Goal: Task Accomplishment & Management: Manage account settings

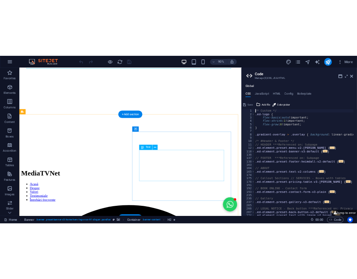
scroll to position [81, 0]
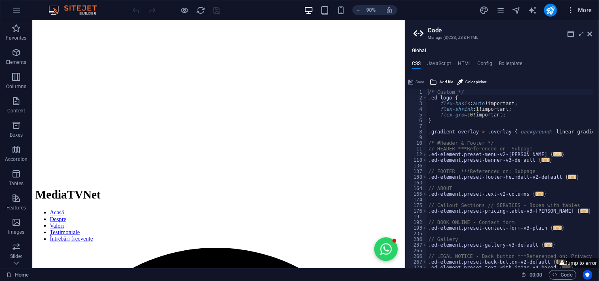
click at [577, 10] on span "More" at bounding box center [578, 10] width 25 height 8
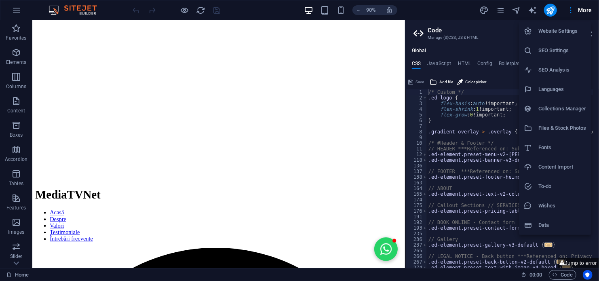
click at [549, 31] on h6 "Website Settings" at bounding box center [562, 31] width 48 height 10
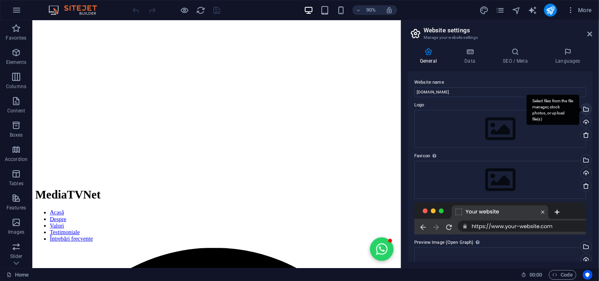
click at [585, 107] on div "Select files from the file manager, stock photos, or upload file(s)" at bounding box center [585, 110] width 12 height 12
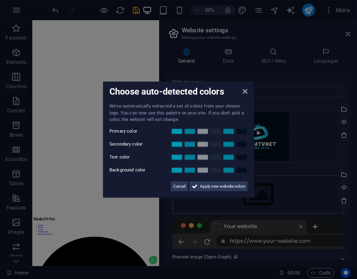
click at [221, 183] on span "Apply new website colors" at bounding box center [222, 186] width 45 height 10
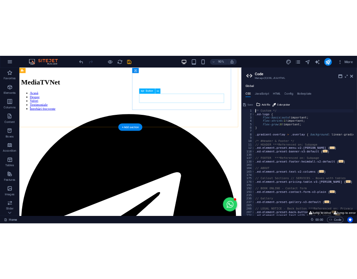
scroll to position [0, 0]
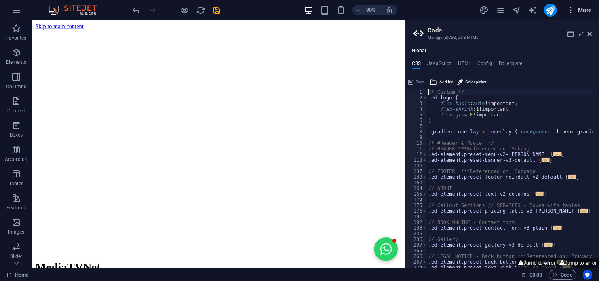
click at [581, 8] on span "More" at bounding box center [578, 10] width 25 height 8
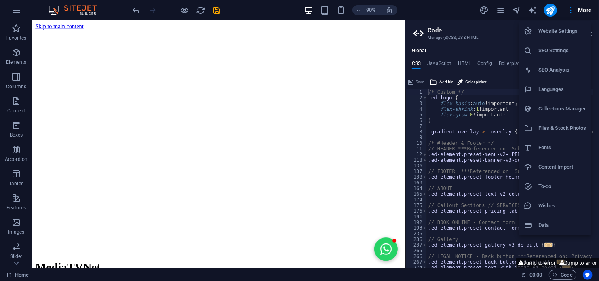
click at [560, 31] on h6 "Website Settings" at bounding box center [562, 31] width 48 height 10
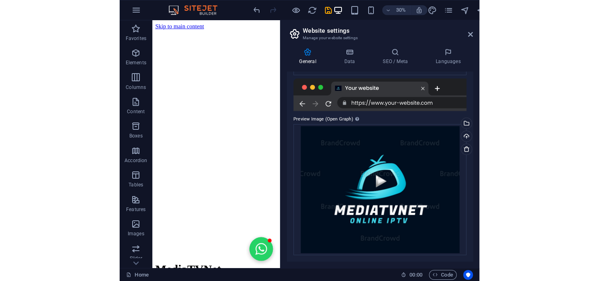
scroll to position [163, 0]
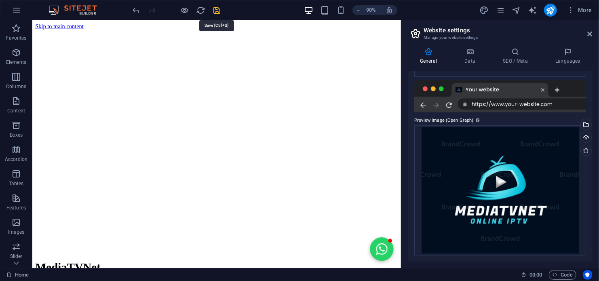
click at [217, 9] on icon "save" at bounding box center [217, 10] width 9 height 9
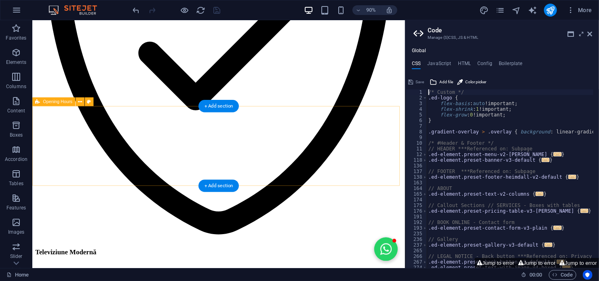
scroll to position [1412, 0]
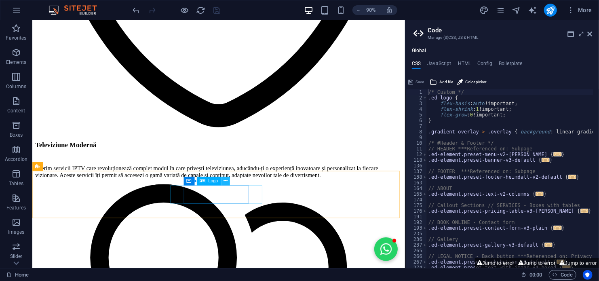
click at [225, 180] on icon at bounding box center [225, 181] width 4 height 8
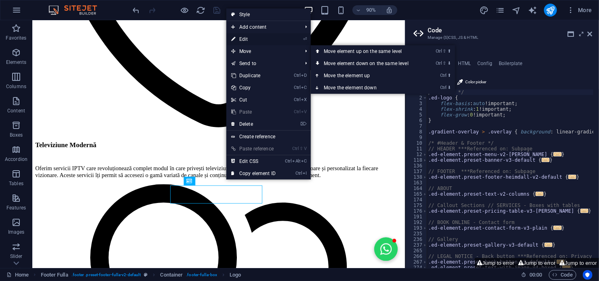
click at [249, 36] on link "⏎ Edit" at bounding box center [253, 39] width 54 height 12
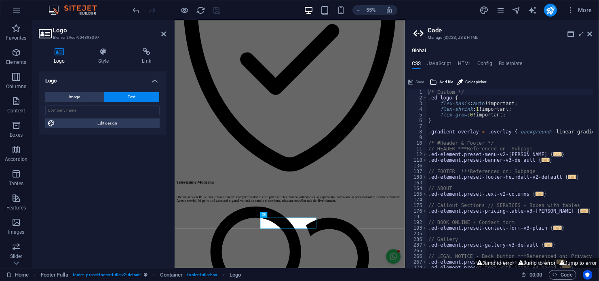
scroll to position [1297, 0]
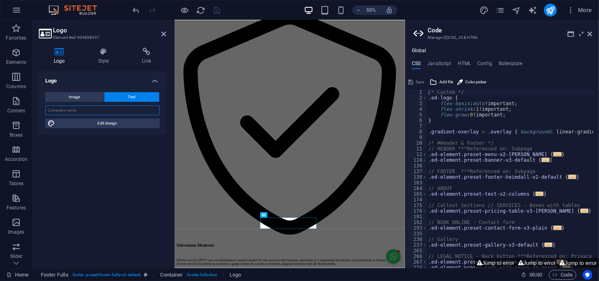
click at [93, 110] on input "text" at bounding box center [102, 110] width 114 height 10
type input "MediaTVNet"
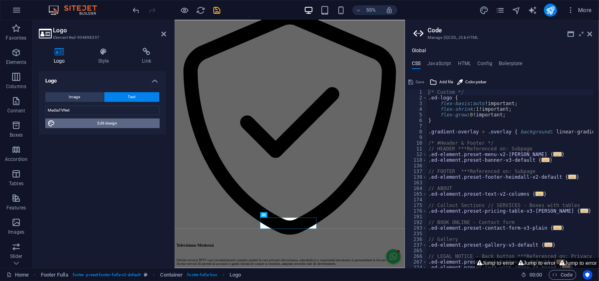
click at [103, 123] on span "Edit design" at bounding box center [107, 123] width 100 height 10
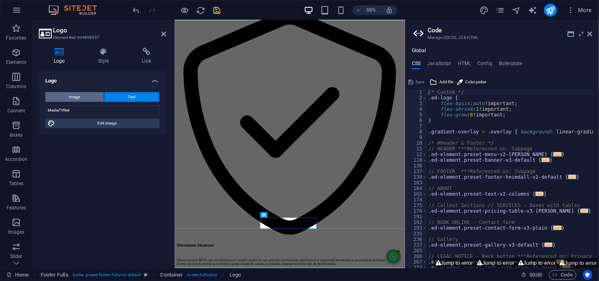
click at [76, 98] on span "Image" at bounding box center [74, 97] width 11 height 10
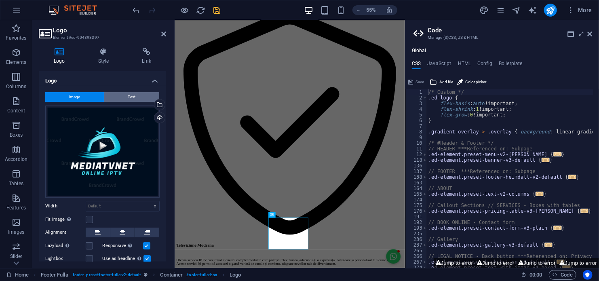
click at [124, 95] on button "Text" at bounding box center [131, 97] width 55 height 10
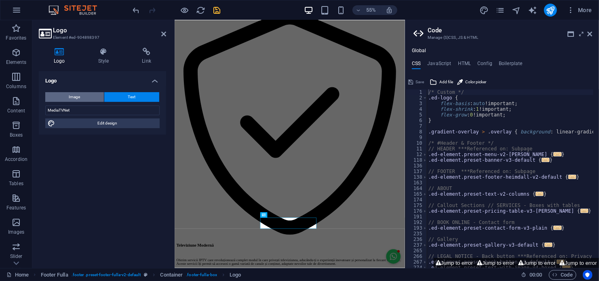
click at [79, 97] on span "Image" at bounding box center [74, 97] width 11 height 10
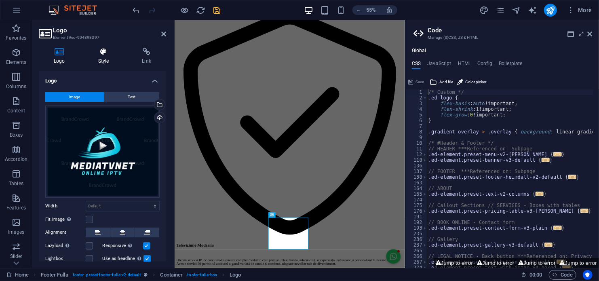
click at [106, 56] on h4 "Style" at bounding box center [105, 56] width 44 height 17
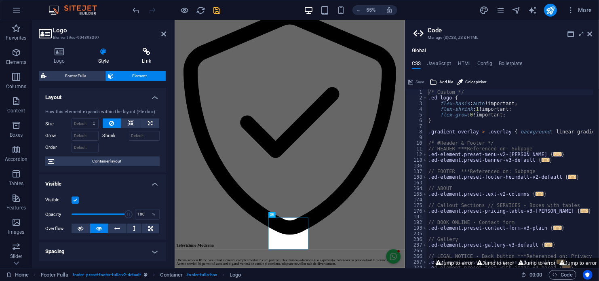
click at [146, 55] on icon at bounding box center [146, 52] width 39 height 8
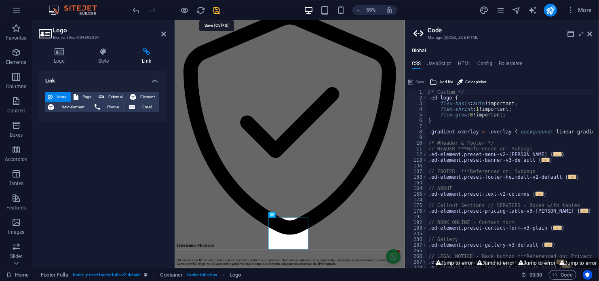
click at [214, 8] on icon "save" at bounding box center [217, 10] width 9 height 9
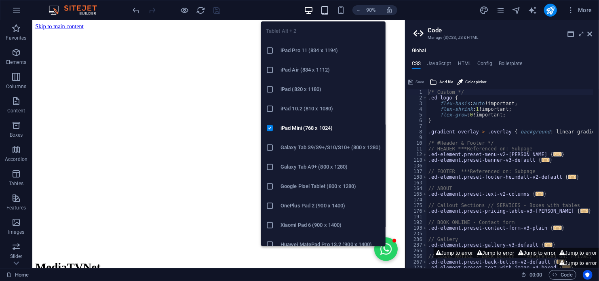
click at [323, 10] on icon "button" at bounding box center [324, 10] width 9 height 9
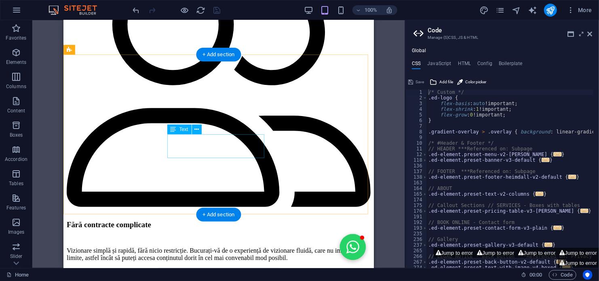
scroll to position [1631, 0]
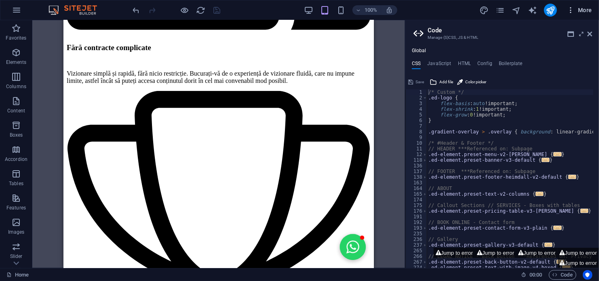
click at [581, 10] on span "More" at bounding box center [578, 10] width 25 height 8
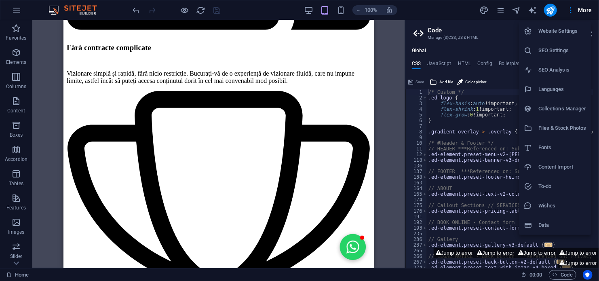
click at [565, 27] on h6 "Website Settings" at bounding box center [562, 31] width 48 height 10
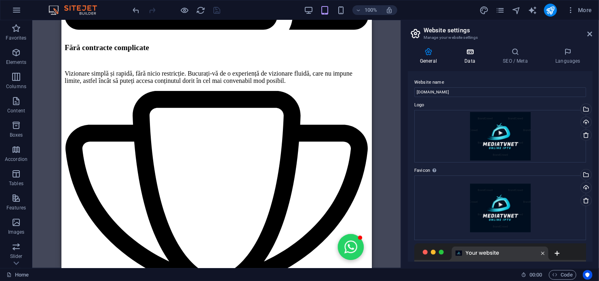
click at [470, 53] on icon at bounding box center [469, 52] width 35 height 8
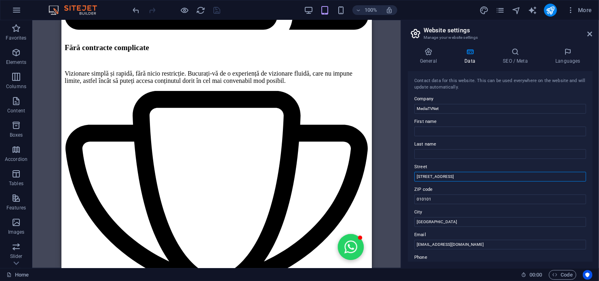
click at [461, 178] on input "[STREET_ADDRESS]" at bounding box center [500, 177] width 172 height 10
type input "S"
click at [475, 244] on input "[EMAIL_ADDRESS][DOMAIN_NAME]" at bounding box center [500, 245] width 172 height 10
type input "c"
type input "[EMAIL_ADDRESS][DOMAIN_NAME]"
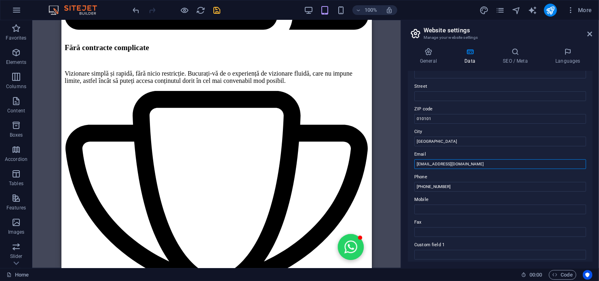
scroll to position [81, 0]
click at [454, 185] on input "[PHONE_NUMBER]" at bounding box center [500, 186] width 172 height 10
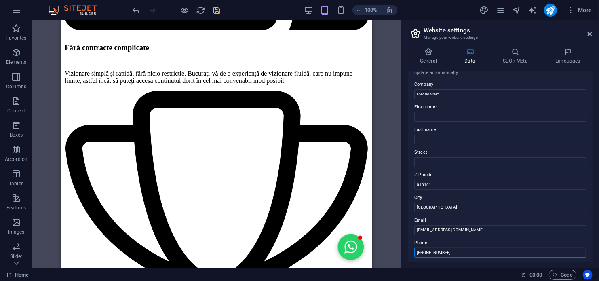
scroll to position [0, 0]
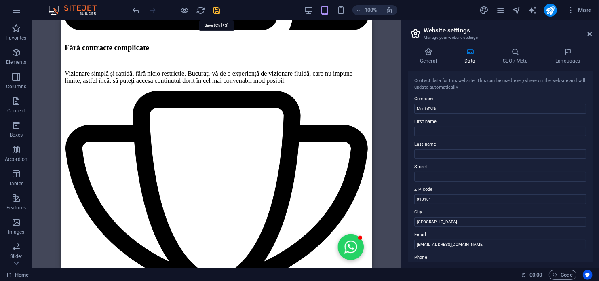
type input "[PHONE_NUMBER]"
click at [219, 12] on icon "save" at bounding box center [217, 10] width 9 height 9
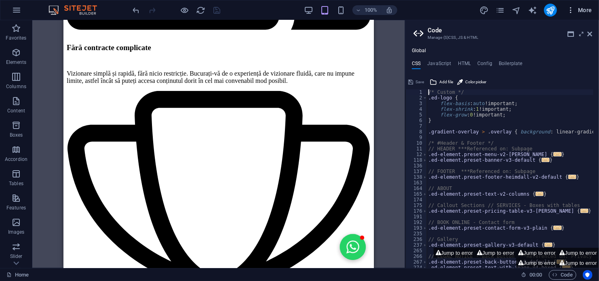
click at [582, 7] on span "More" at bounding box center [578, 10] width 25 height 8
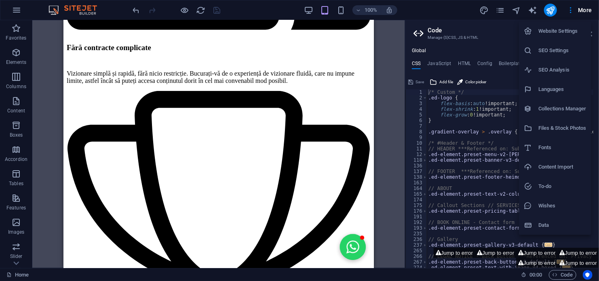
click at [555, 36] on h6 "Website Settings" at bounding box center [562, 31] width 48 height 10
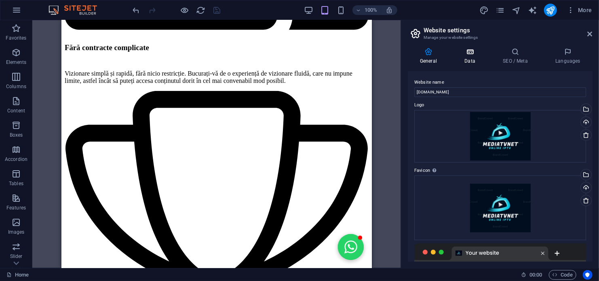
click at [469, 61] on h4 "Data" at bounding box center [471, 56] width 38 height 17
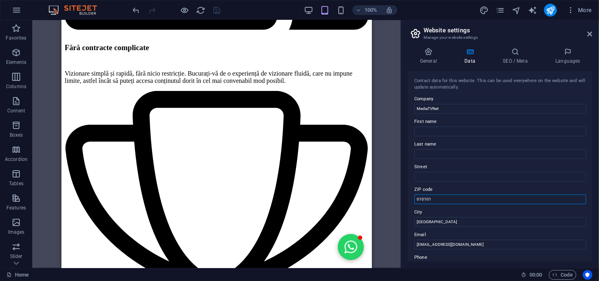
click at [434, 198] on div "Contact data for this website. This can be used everywhere on the website and w…" at bounding box center [500, 166] width 185 height 190
click at [512, 56] on h4 "SEO / Meta" at bounding box center [516, 56] width 53 height 17
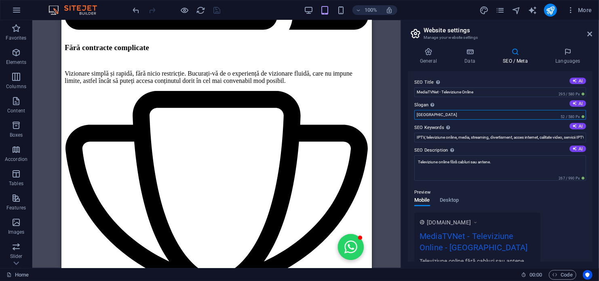
click at [455, 112] on input "[GEOGRAPHIC_DATA]" at bounding box center [500, 115] width 172 height 10
type input "B"
click at [577, 101] on button "AI" at bounding box center [577, 103] width 17 height 6
type input "„Divertisment la un click distanță, fără limite!”"
click at [577, 149] on button "AI" at bounding box center [577, 148] width 17 height 6
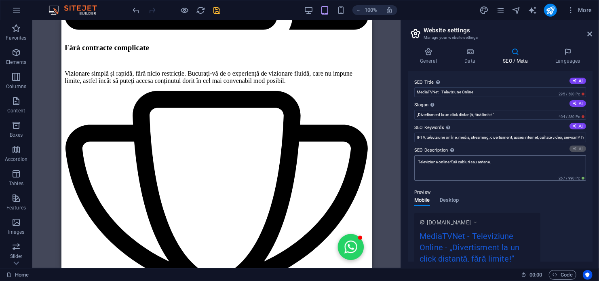
type textarea "Bucurați-vă de televiziune online fără cabluri! MediaTVNet oferă 5000+ canale H…"
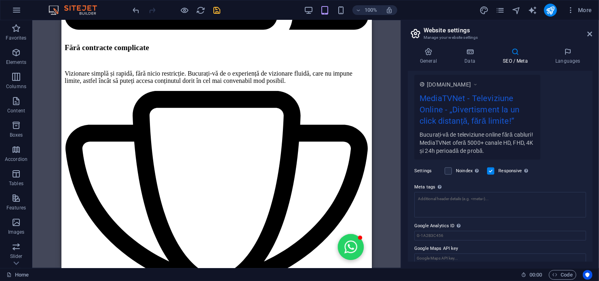
scroll to position [145, 0]
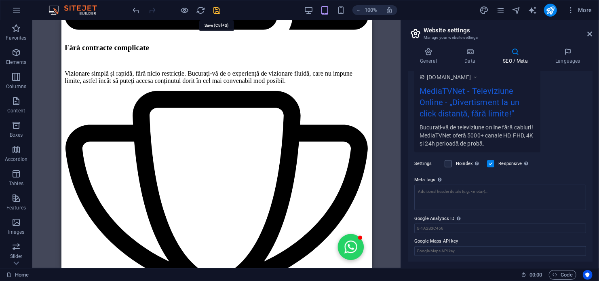
click at [217, 9] on icon "save" at bounding box center [217, 10] width 9 height 9
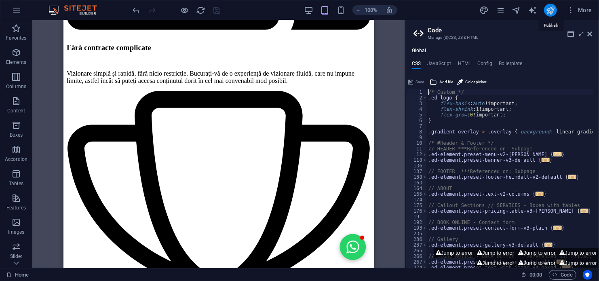
click at [549, 8] on icon "publish" at bounding box center [549, 10] width 9 height 9
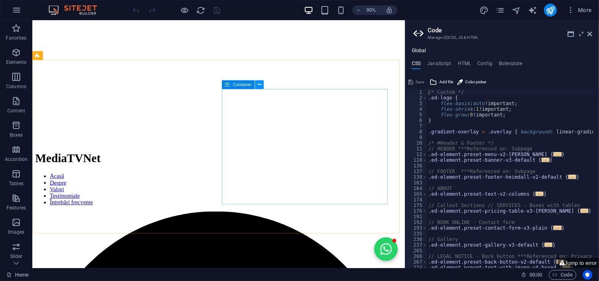
click at [260, 86] on icon at bounding box center [259, 84] width 4 height 8
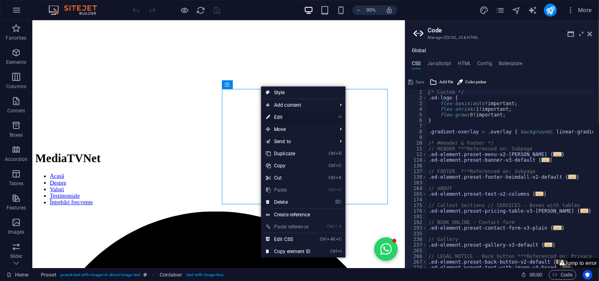
drag, startPoint x: 276, startPoint y: 116, endPoint x: 185, endPoint y: 175, distance: 109.0
click at [276, 116] on link "⏎ Edit" at bounding box center [288, 117] width 54 height 12
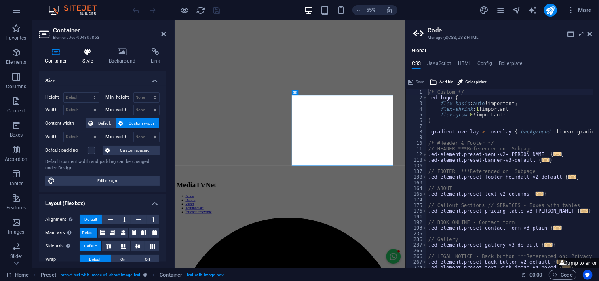
click at [83, 54] on icon at bounding box center [87, 52] width 23 height 8
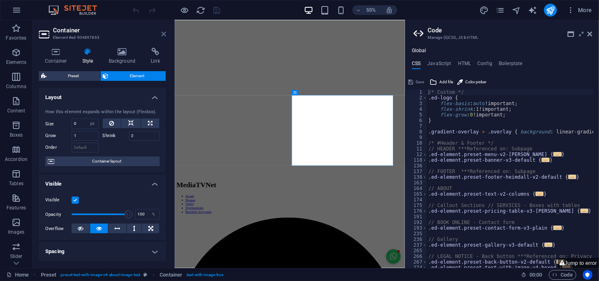
click at [164, 34] on icon at bounding box center [163, 34] width 5 height 6
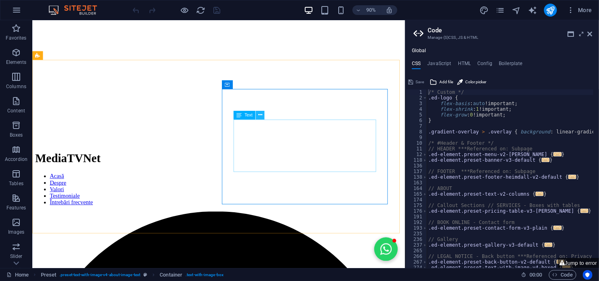
click at [261, 115] on icon at bounding box center [260, 115] width 4 height 8
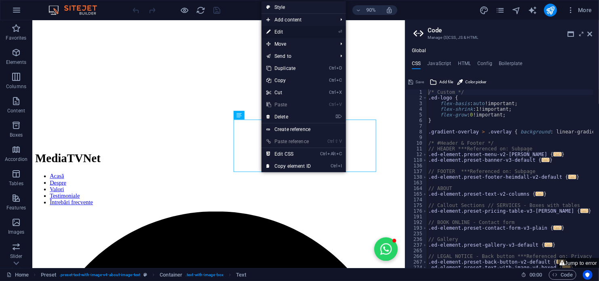
click at [280, 29] on link "⏎ Edit" at bounding box center [288, 32] width 54 height 12
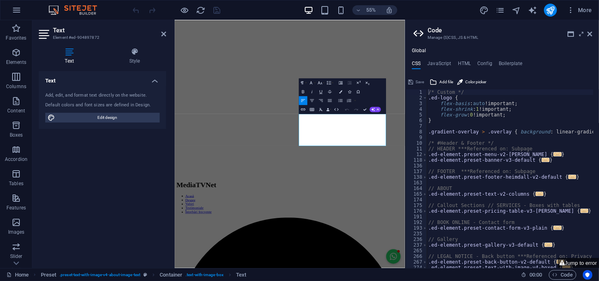
click at [69, 54] on icon at bounding box center [69, 52] width 61 height 8
click at [374, 108] on icon "button" at bounding box center [373, 109] width 4 height 4
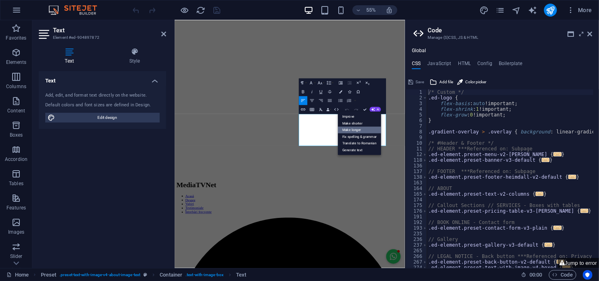
click at [359, 128] on link "Make longer" at bounding box center [359, 130] width 43 height 7
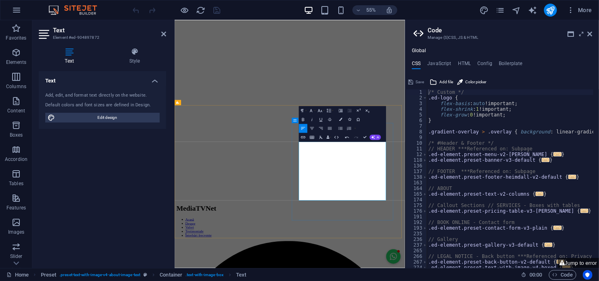
scroll to position [81, 0]
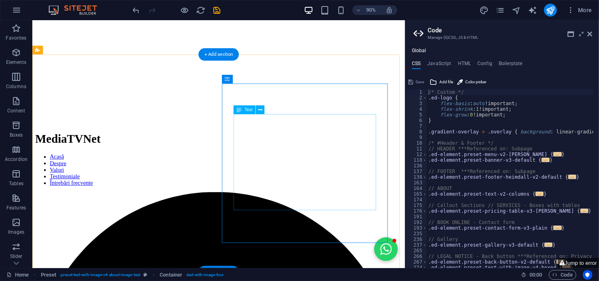
scroll to position [162, 0]
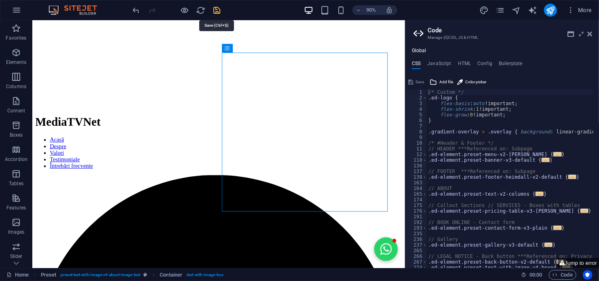
click at [216, 8] on icon "save" at bounding box center [217, 10] width 9 height 9
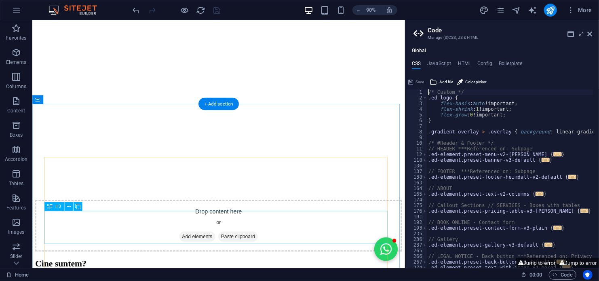
scroll to position [808, 0]
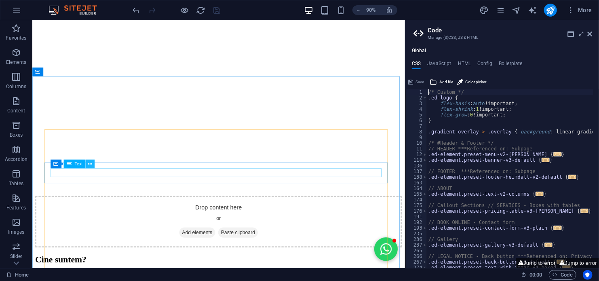
click at [90, 166] on icon at bounding box center [90, 164] width 4 height 8
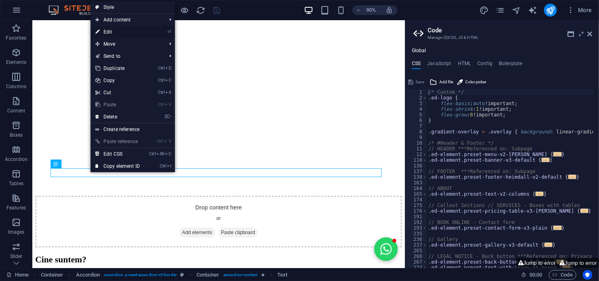
click at [116, 31] on link "⏎ Edit" at bounding box center [118, 32] width 54 height 12
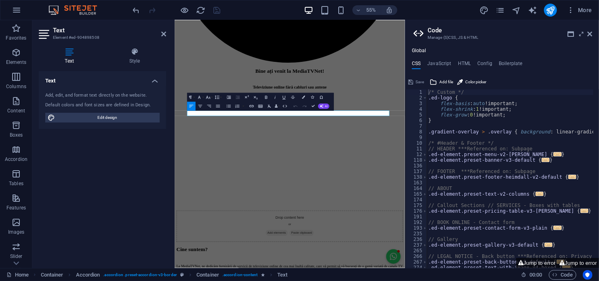
scroll to position [868, 0]
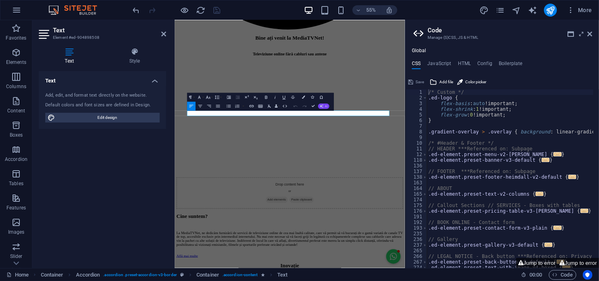
click at [326, 105] on span "AI" at bounding box center [326, 106] width 2 height 3
click at [278, 128] on link "Make longer" at bounding box center [280, 126] width 43 height 7
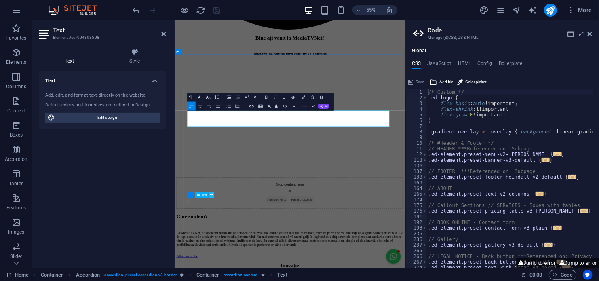
click at [211, 195] on icon at bounding box center [211, 195] width 2 height 5
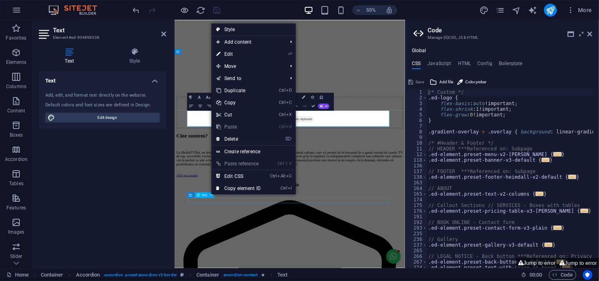
scroll to position [998, 0]
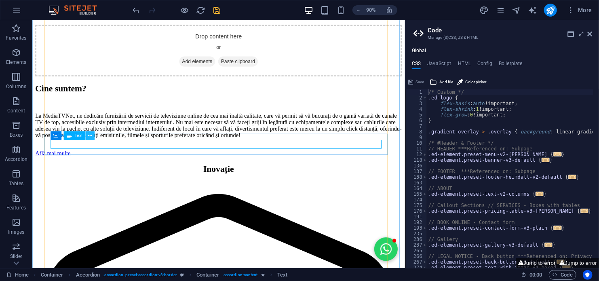
click at [90, 135] on icon at bounding box center [90, 136] width 4 height 8
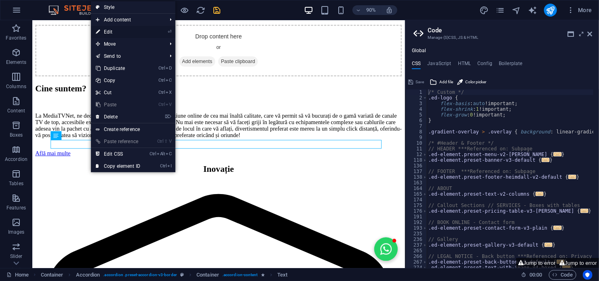
click at [109, 33] on link "⏎ Edit" at bounding box center [118, 32] width 54 height 12
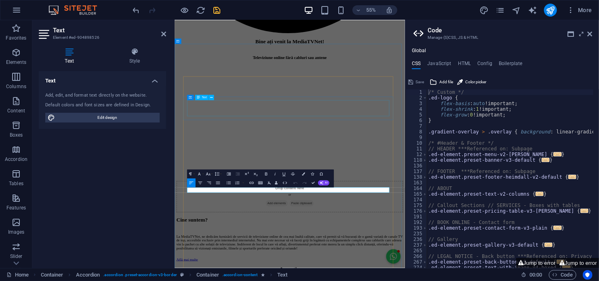
scroll to position [857, 0]
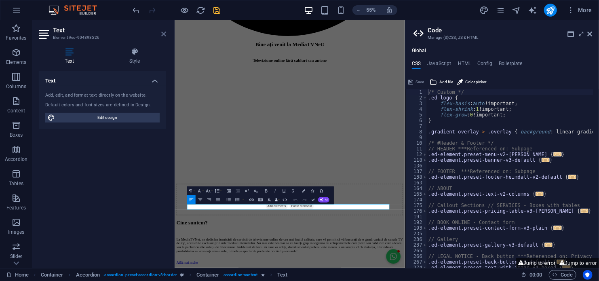
click at [164, 33] on icon at bounding box center [163, 34] width 5 height 6
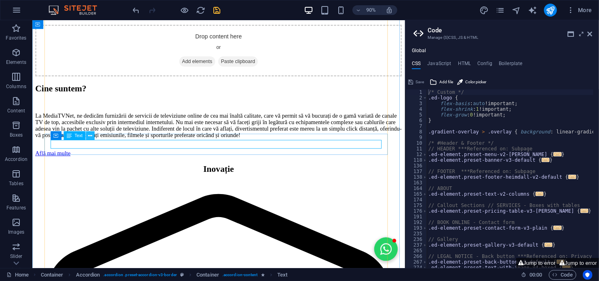
click at [88, 135] on icon at bounding box center [90, 136] width 4 height 8
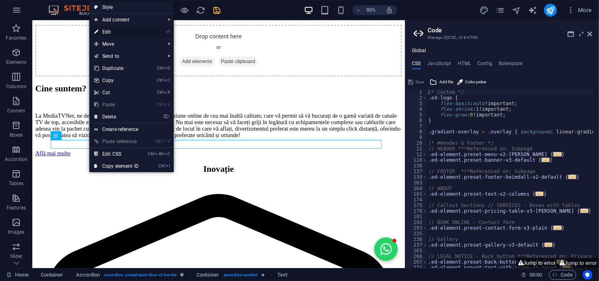
click at [106, 32] on link "⏎ Edit" at bounding box center [116, 32] width 54 height 12
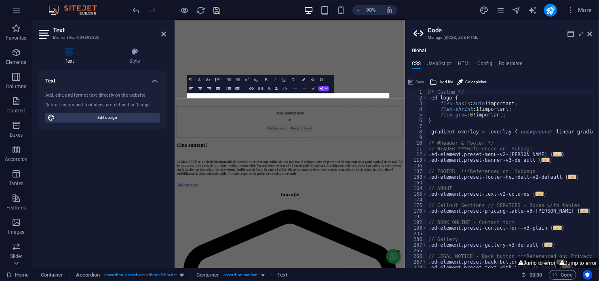
scroll to position [1059, 0]
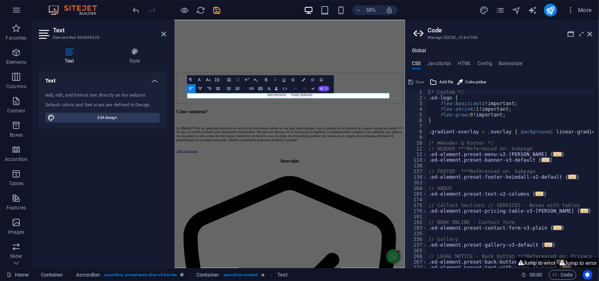
click at [325, 87] on span "AI" at bounding box center [326, 88] width 2 height 3
click at [282, 107] on link "Make longer" at bounding box center [280, 109] width 43 height 7
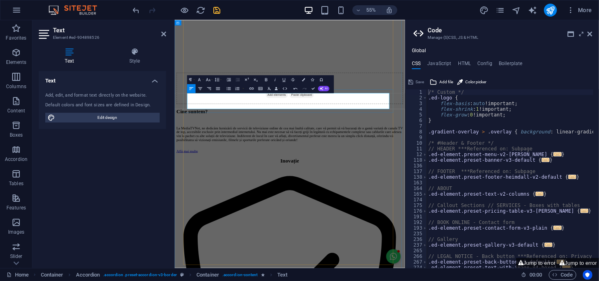
click at [219, 10] on icon "save" at bounding box center [217, 10] width 9 height 9
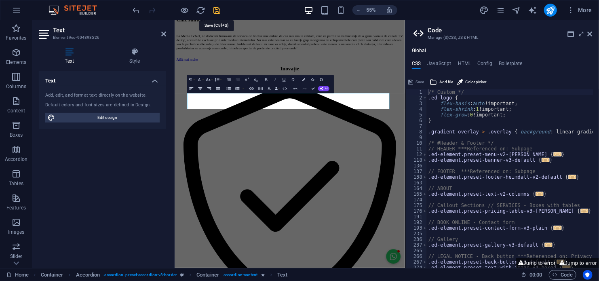
scroll to position [998, 0]
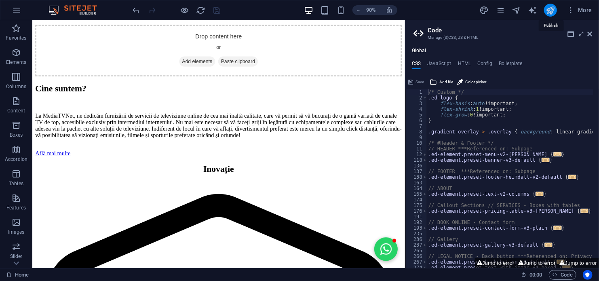
click at [552, 8] on icon "publish" at bounding box center [549, 10] width 9 height 9
